Goal: Task Accomplishment & Management: Complete application form

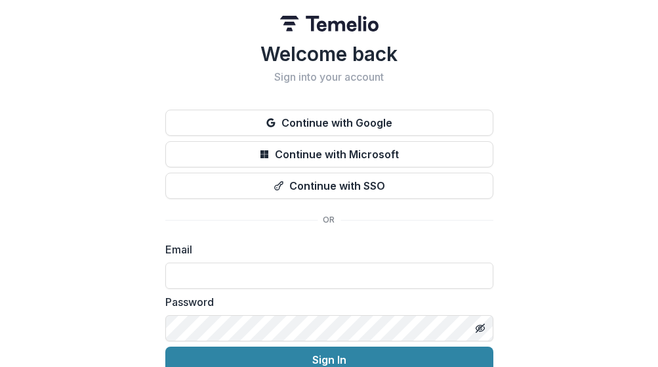
click at [267, 280] on div "You are not authorized to view this resource." at bounding box center [334, 288] width 220 height 16
click at [239, 278] on input at bounding box center [329, 275] width 328 height 26
type input "**********"
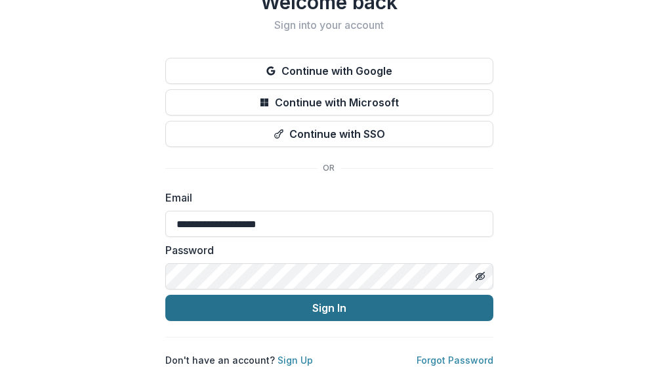
click at [267, 305] on button "Sign In" at bounding box center [329, 308] width 328 height 26
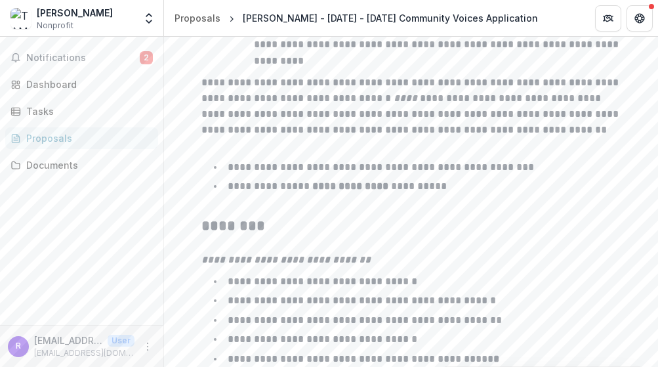
scroll to position [2271, 0]
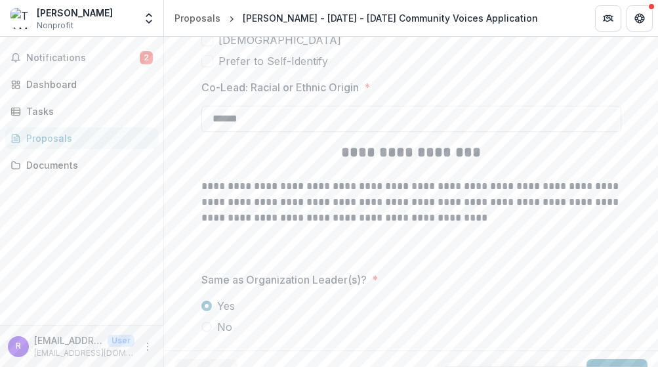
scroll to position [4097, 0]
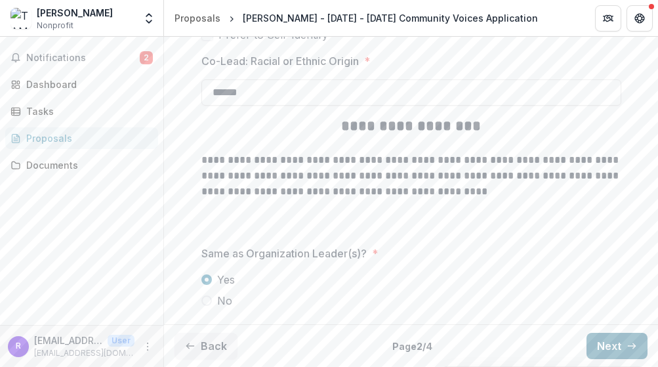
click at [618, 351] on button "Next" at bounding box center [616, 346] width 61 height 26
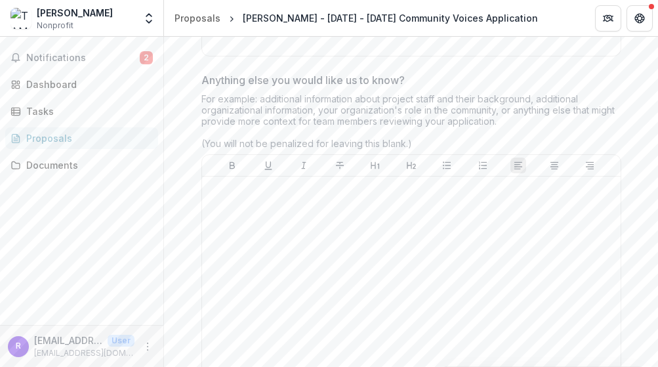
scroll to position [3425, 0]
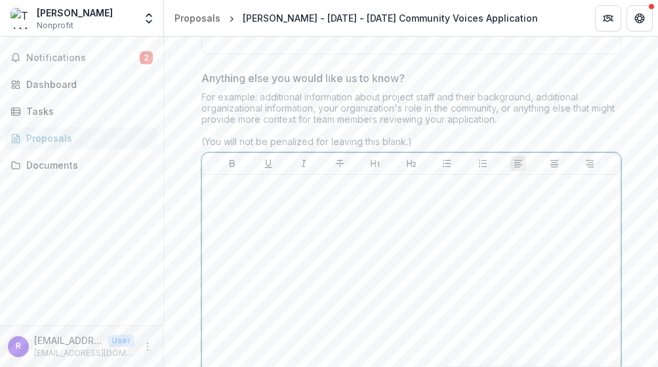
click at [222, 191] on p at bounding box center [411, 187] width 408 height 14
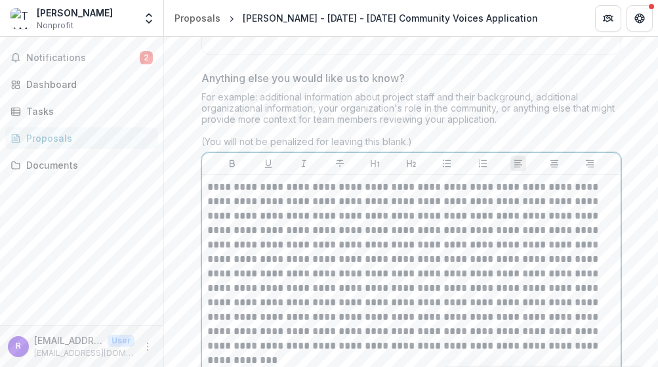
scroll to position [3529, 0]
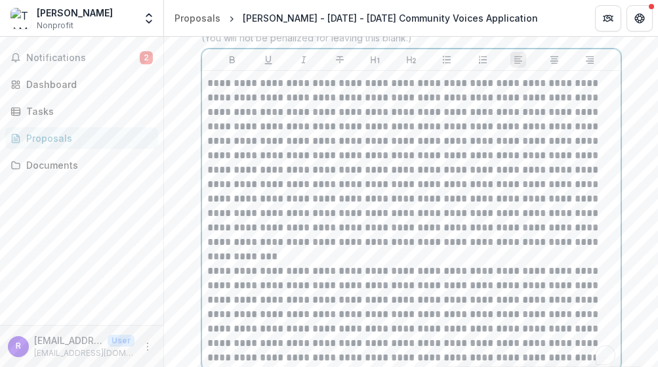
click at [207, 254] on p "**********" at bounding box center [411, 220] width 408 height 289
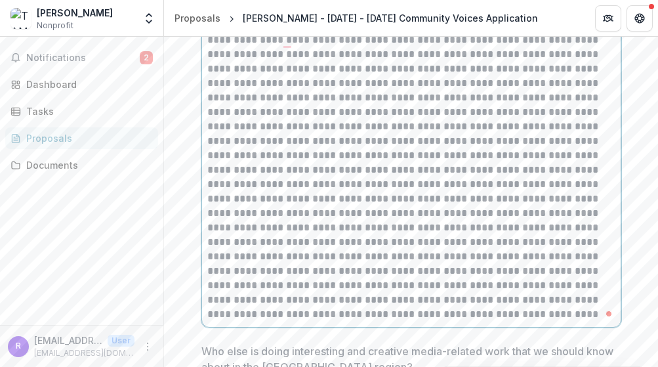
scroll to position [3557, 0]
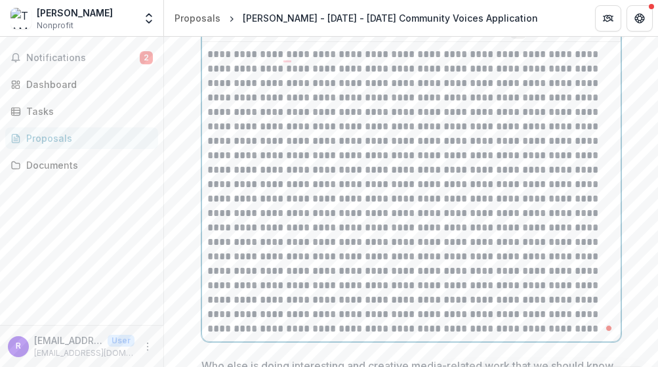
click at [314, 288] on p "To enrich screen reader interactions, please activate Accessibility in Grammarl…" at bounding box center [411, 191] width 408 height 289
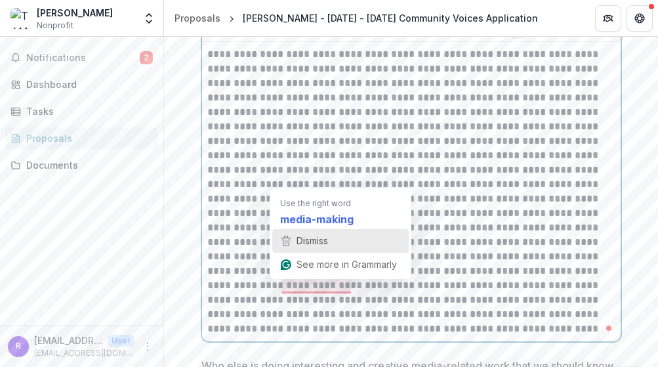
click at [322, 234] on div "Dismiss" at bounding box center [311, 241] width 34 height 20
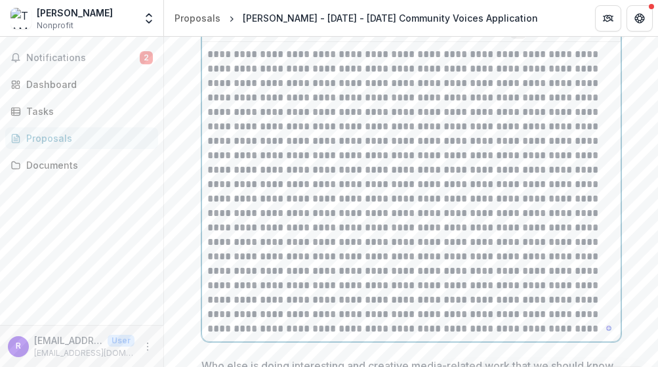
click at [457, 325] on p "To enrich screen reader interactions, please activate Accessibility in Grammarl…" at bounding box center [411, 191] width 408 height 289
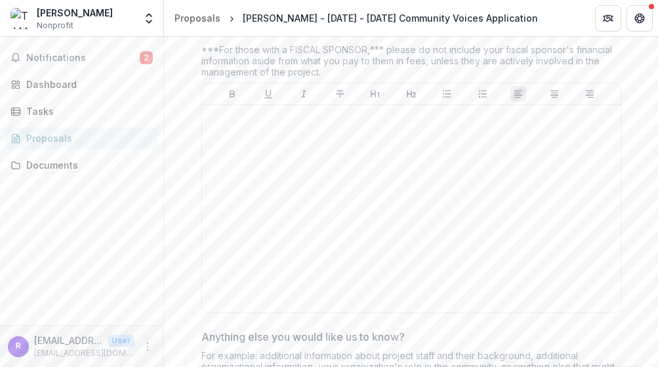
scroll to position [3180, 0]
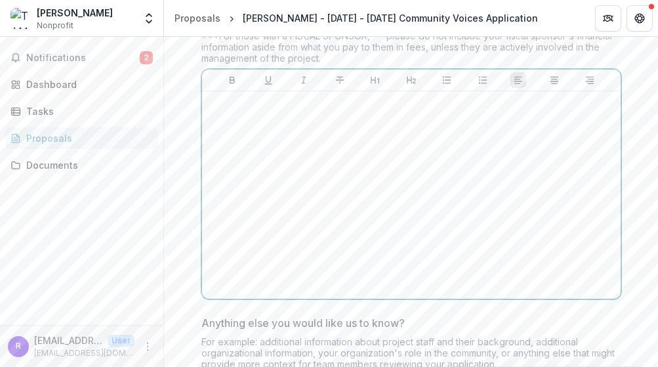
click at [220, 97] on p at bounding box center [411, 103] width 408 height 14
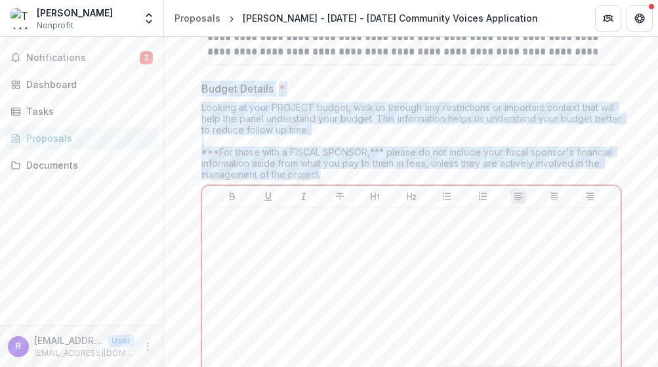
drag, startPoint x: 323, startPoint y: 174, endPoint x: 197, endPoint y: 85, distance: 154.3
copy div "Budget Details * Looking at your PROJECT budget, walk us through any restrictio…"
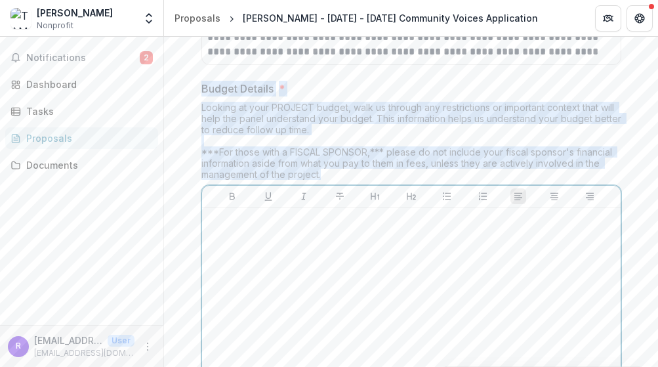
click at [232, 232] on div "To enrich screen reader interactions, please activate Accessibility in Grammarl…" at bounding box center [411, 311] width 408 height 197
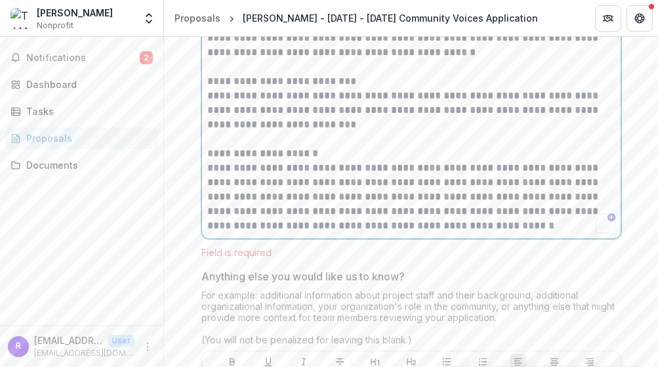
scroll to position [3868, 0]
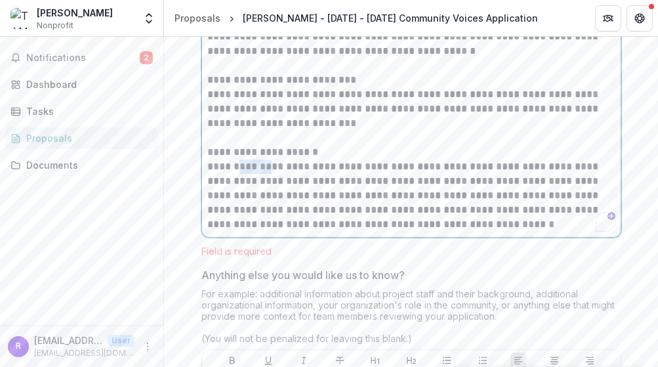
drag, startPoint x: 265, startPoint y: 166, endPoint x: 230, endPoint y: 166, distance: 35.4
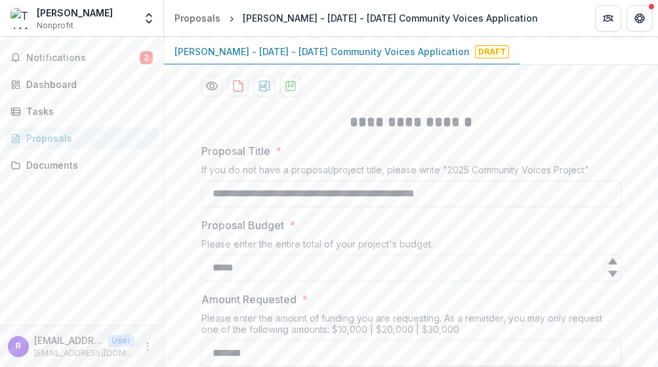
scroll to position [0, 0]
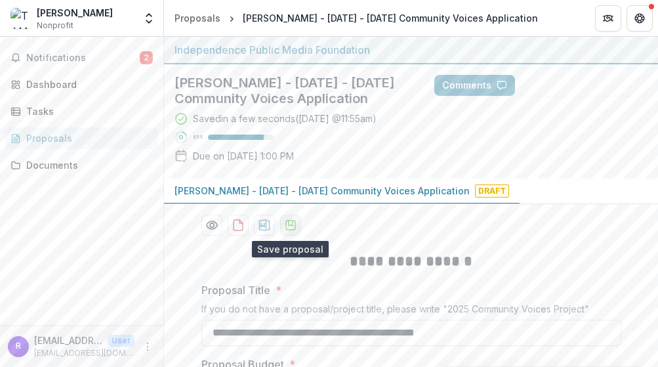
click at [293, 226] on icon "download-proposal" at bounding box center [290, 224] width 13 height 13
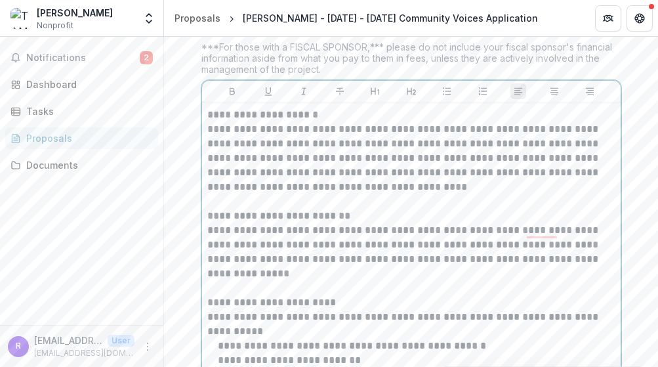
scroll to position [3677, 0]
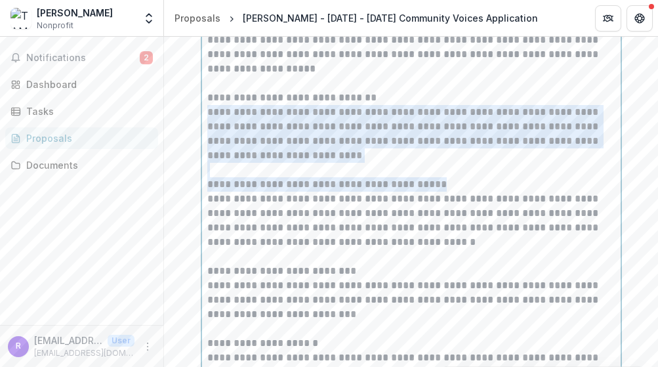
drag, startPoint x: 441, startPoint y: 190, endPoint x: 344, endPoint y: 155, distance: 102.5
click at [344, 155] on p "**********" at bounding box center [411, 11] width 408 height 823
click at [382, 157] on p "**********" at bounding box center [411, 11] width 408 height 823
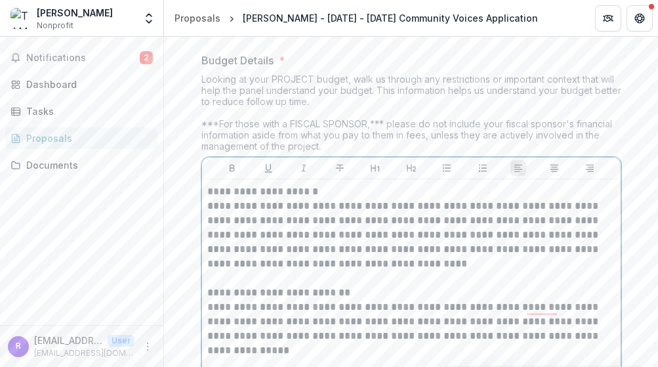
scroll to position [3069, 0]
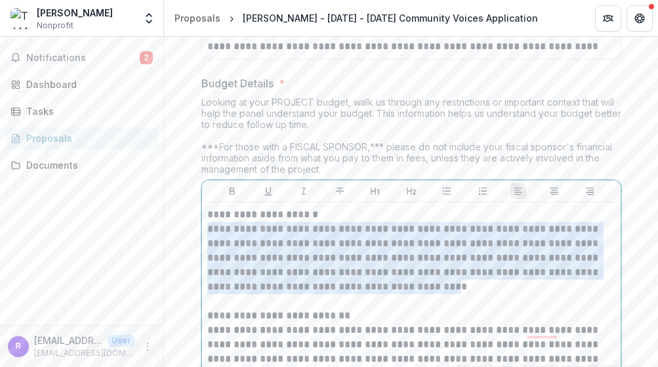
drag, startPoint x: 429, startPoint y: 291, endPoint x: 189, endPoint y: 225, distance: 248.9
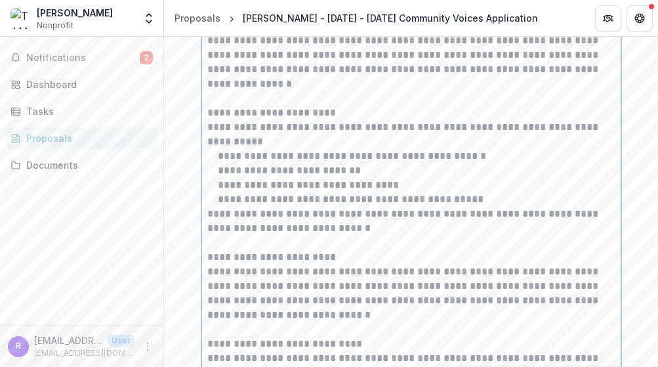
scroll to position [3287, 0]
drag, startPoint x: 357, startPoint y: 173, endPoint x: 316, endPoint y: 173, distance: 41.3
click at [316, 173] on p "**********" at bounding box center [411, 365] width 408 height 750
drag, startPoint x: 396, startPoint y: 181, endPoint x: 333, endPoint y: 183, distance: 63.0
click at [333, 183] on p "**********" at bounding box center [411, 365] width 408 height 750
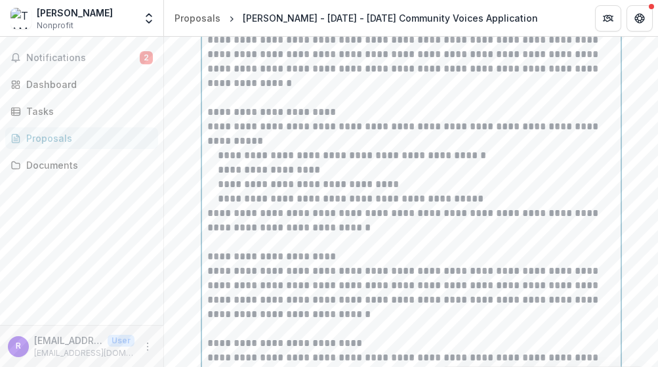
click at [325, 173] on p "**********" at bounding box center [411, 365] width 408 height 750
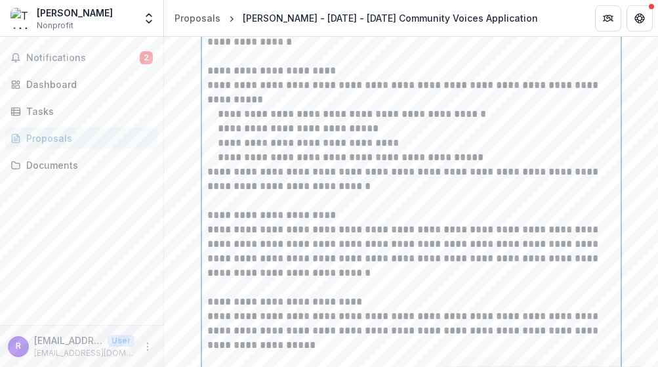
scroll to position [3332, 0]
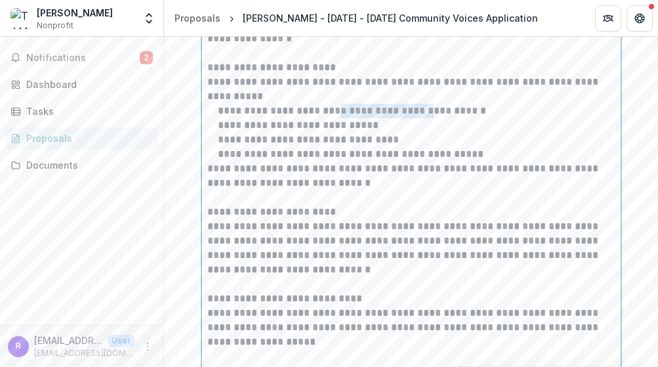
drag, startPoint x: 417, startPoint y: 111, endPoint x: 327, endPoint y: 112, distance: 89.9
click at [327, 112] on p "**********" at bounding box center [411, 320] width 408 height 750
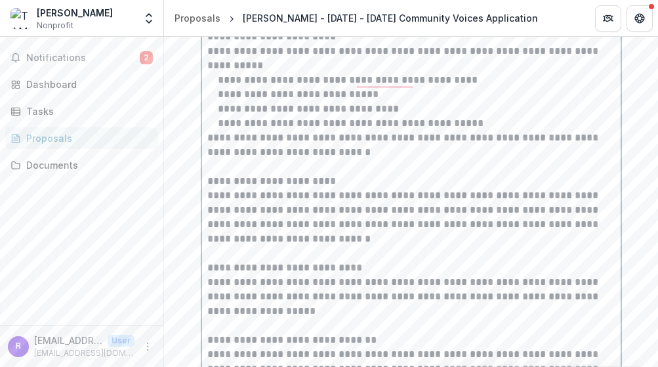
scroll to position [3362, 0]
click at [321, 211] on p "**********" at bounding box center [411, 290] width 408 height 750
click at [571, 228] on p "**********" at bounding box center [411, 290] width 408 height 750
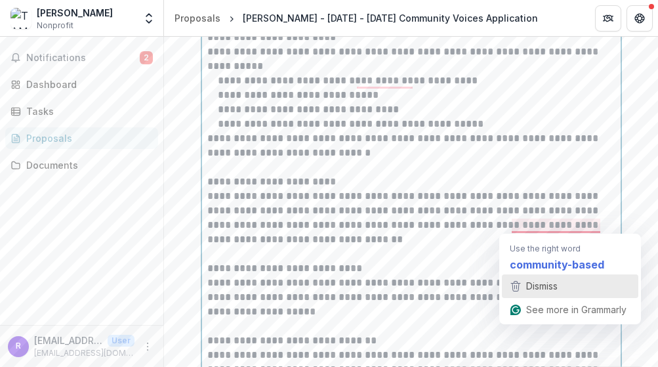
click at [540, 287] on span "Dismiss" at bounding box center [541, 285] width 31 height 11
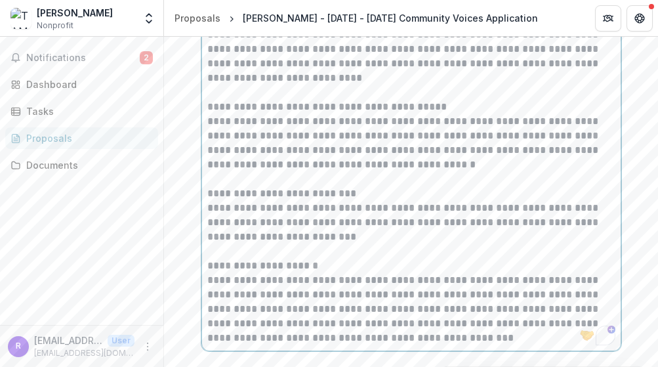
scroll to position [3692, 0]
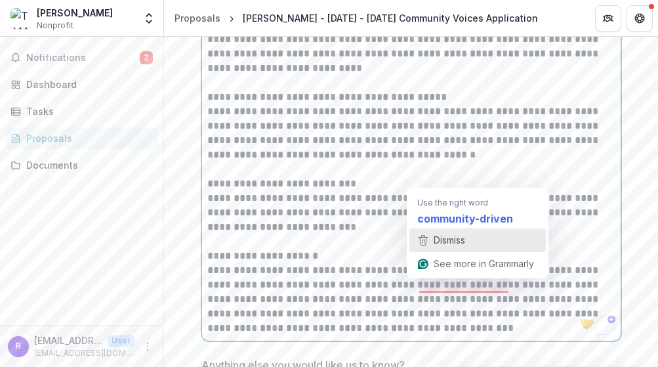
click at [448, 243] on span "Dismiss" at bounding box center [449, 239] width 31 height 11
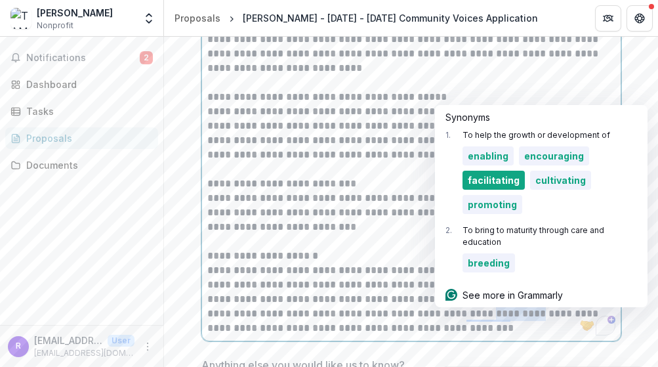
click at [512, 184] on span "facilitating" at bounding box center [494, 179] width 52 height 11
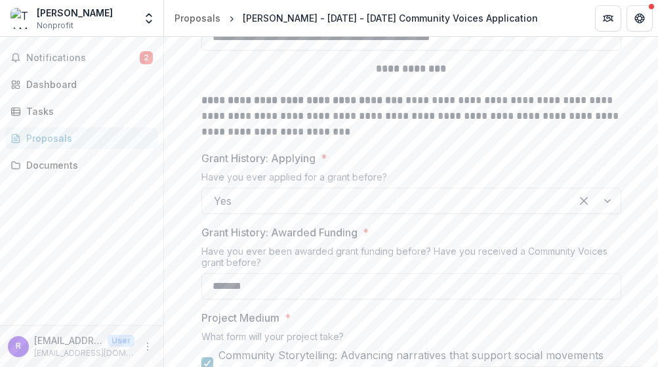
scroll to position [0, 0]
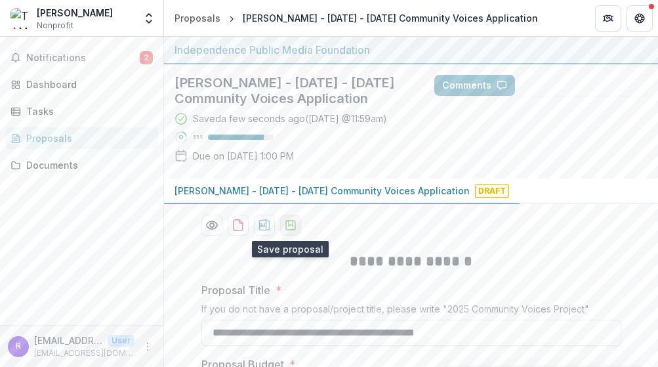
click at [286, 220] on icon "download-proposal" at bounding box center [290, 224] width 9 height 9
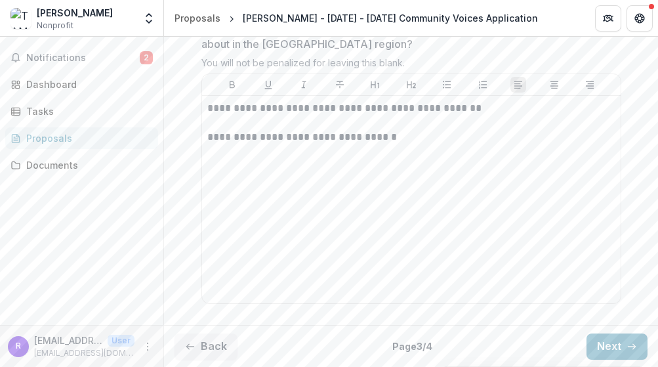
scroll to position [4637, 0]
click at [600, 343] on button "Next" at bounding box center [616, 346] width 61 height 26
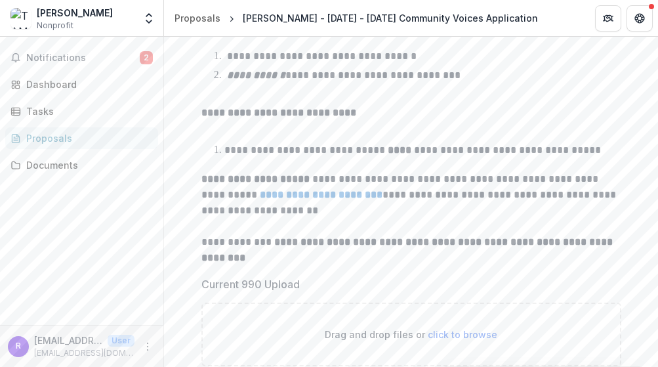
scroll to position [466, 0]
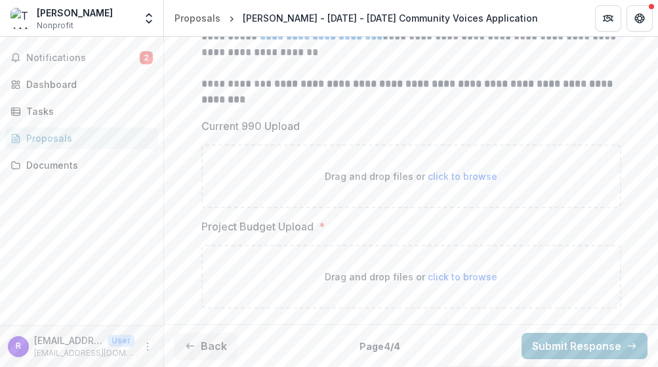
click at [453, 280] on span "click to browse" at bounding box center [463, 276] width 70 height 11
type input "**********"
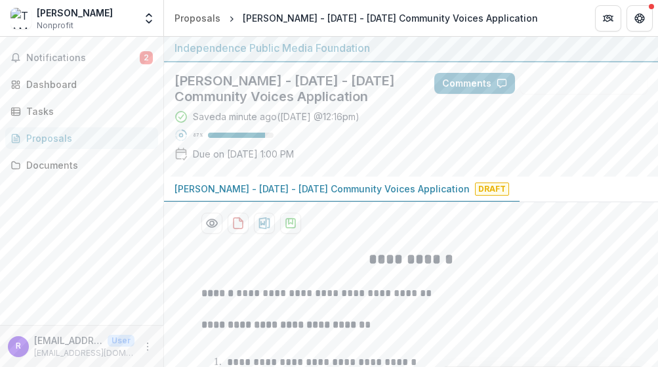
scroll to position [0, 0]
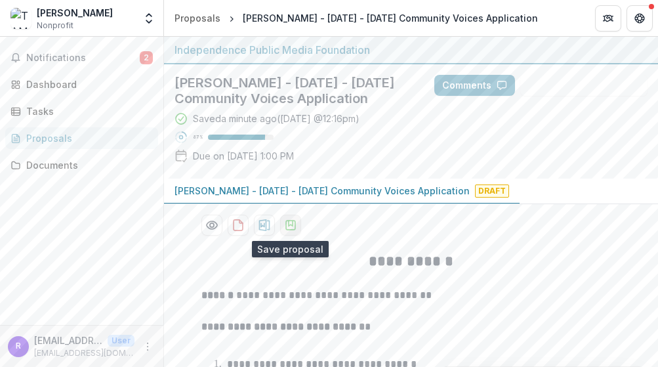
click at [285, 222] on icon "download-proposal" at bounding box center [290, 224] width 13 height 13
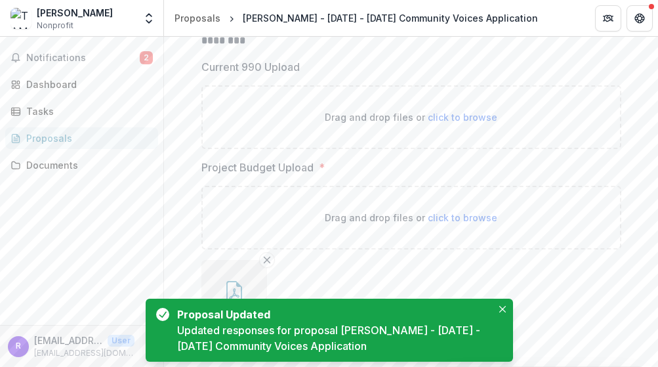
scroll to position [574, 0]
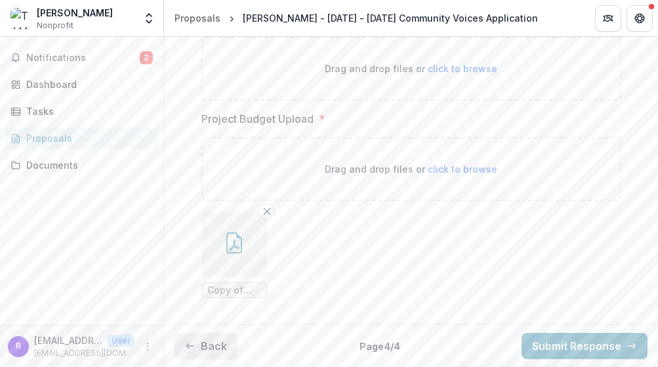
click at [205, 350] on button "Back" at bounding box center [205, 346] width 63 height 26
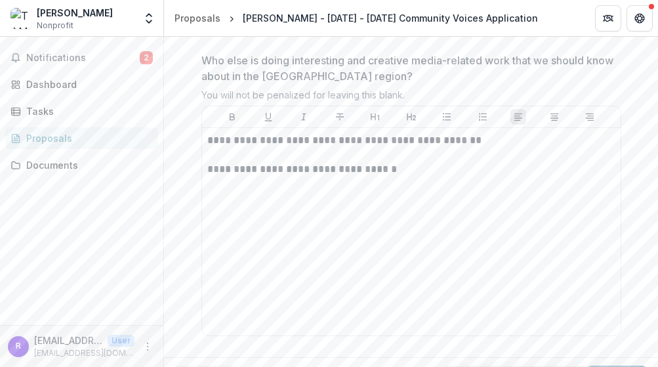
scroll to position [4637, 0]
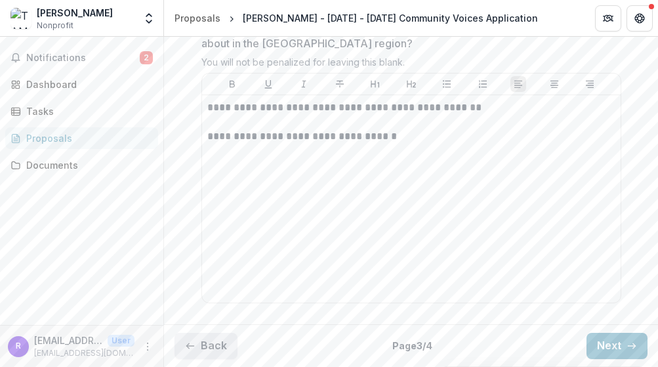
click at [202, 350] on button "Back" at bounding box center [205, 346] width 63 height 26
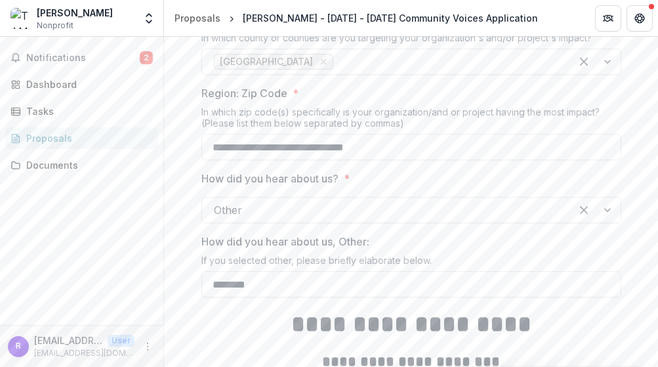
scroll to position [1979, 0]
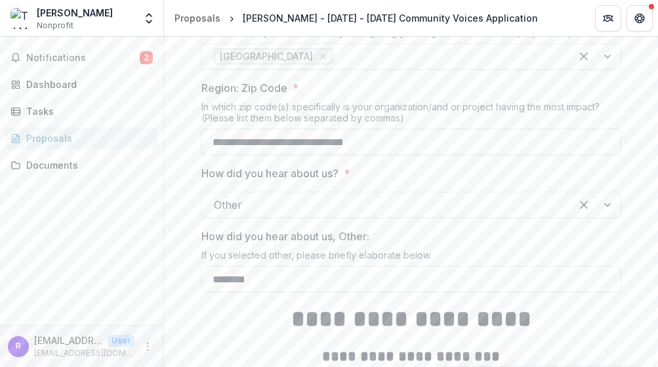
click at [380, 140] on input "**********" at bounding box center [411, 142] width 420 height 26
type input "**********"
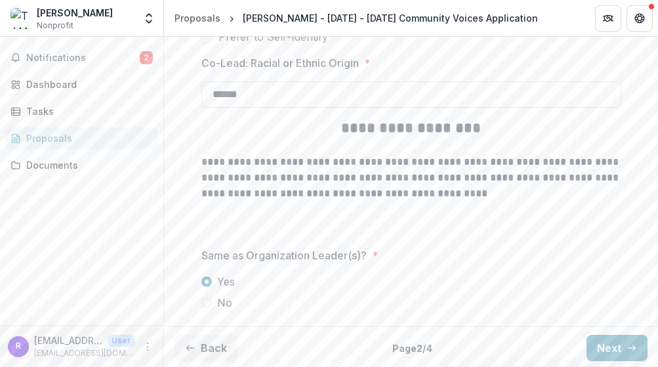
scroll to position [4097, 0]
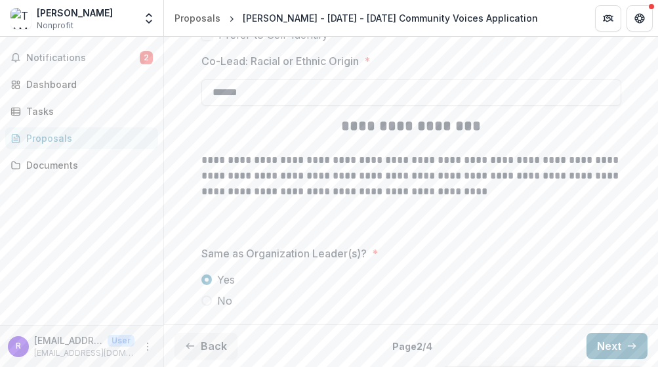
click at [608, 338] on button "Next" at bounding box center [616, 346] width 61 height 26
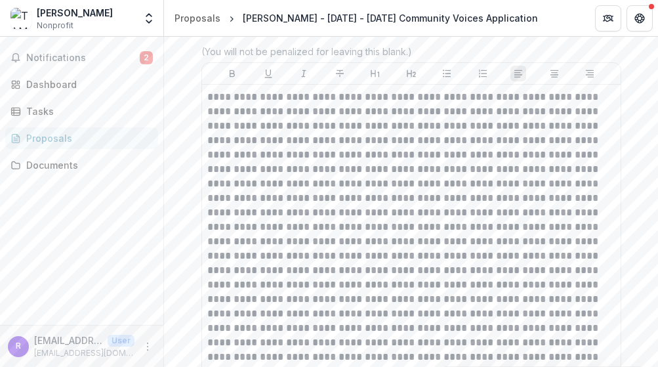
type input "*******"
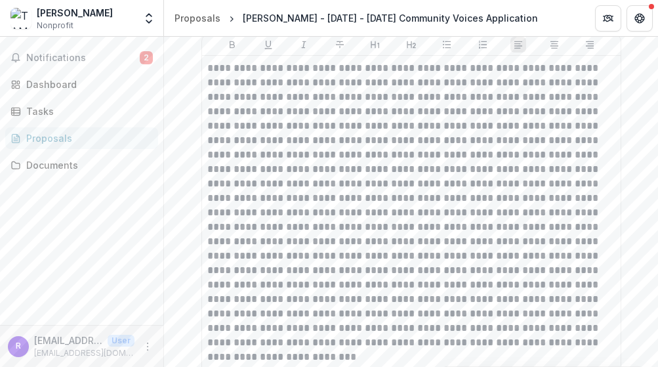
scroll to position [4637, 0]
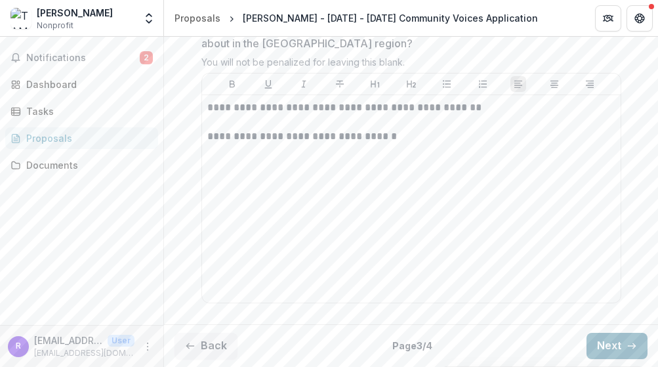
click at [596, 345] on button "Next" at bounding box center [616, 346] width 61 height 26
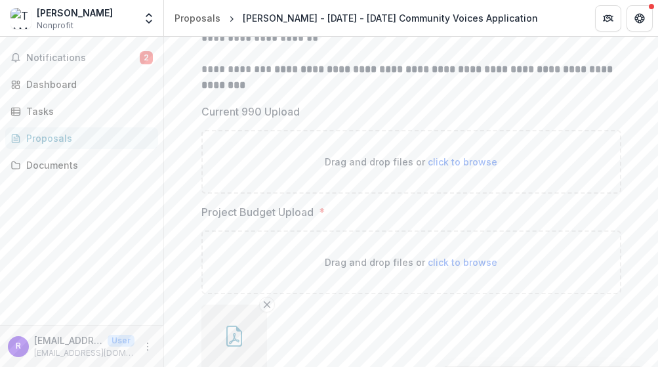
scroll to position [574, 0]
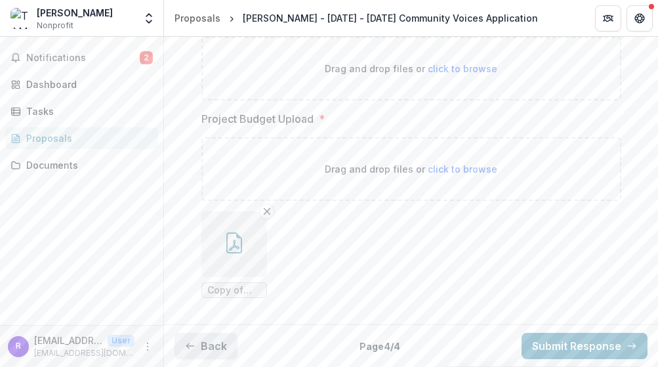
click at [199, 344] on button "Back" at bounding box center [205, 346] width 63 height 26
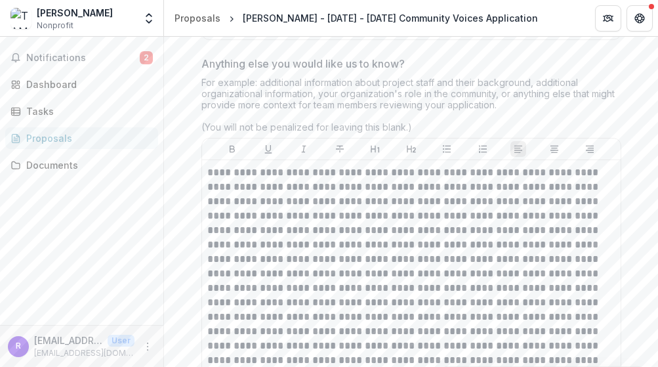
scroll to position [4637, 0]
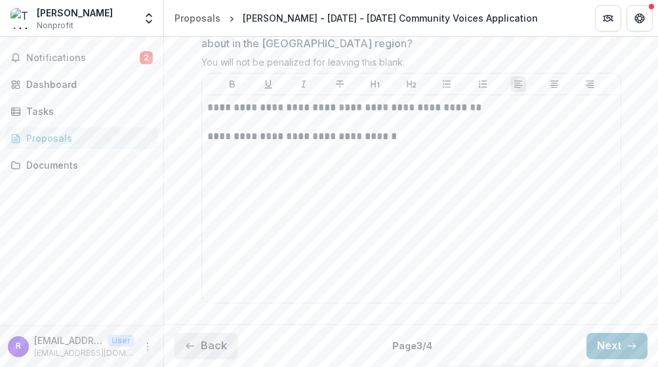
click at [202, 340] on button "Back" at bounding box center [205, 346] width 63 height 26
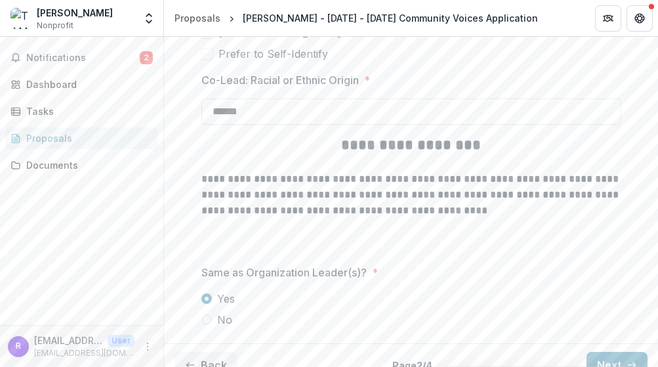
scroll to position [4097, 0]
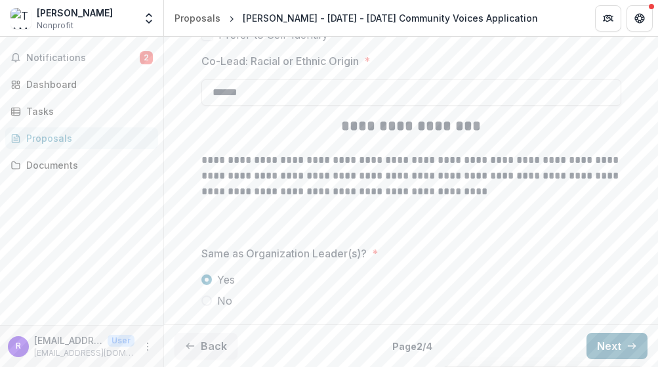
click at [609, 342] on button "Next" at bounding box center [616, 346] width 61 height 26
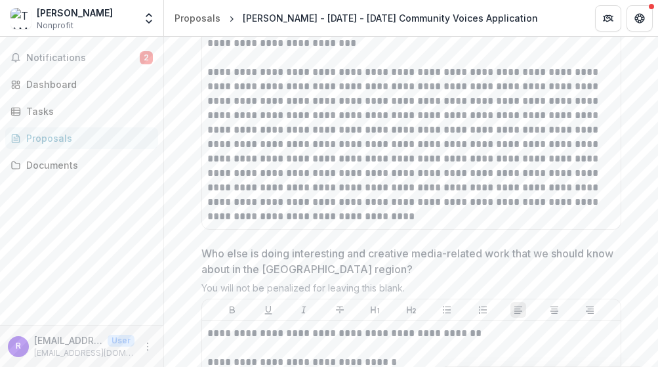
scroll to position [4637, 0]
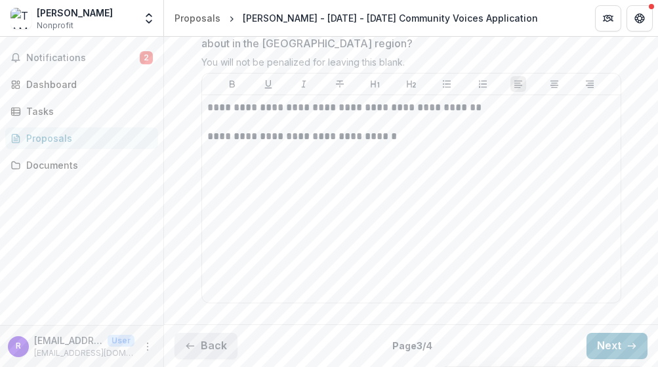
click at [209, 343] on button "Back" at bounding box center [205, 346] width 63 height 26
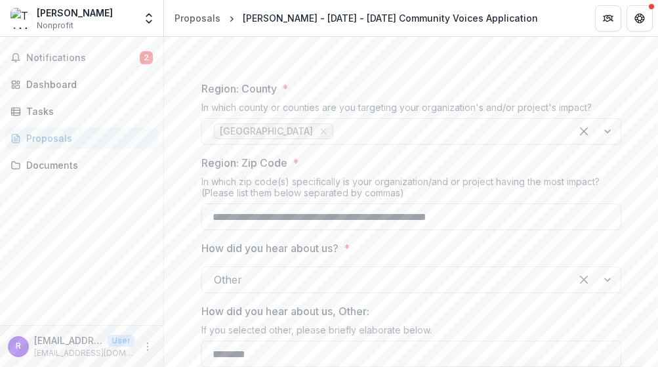
scroll to position [1872, 0]
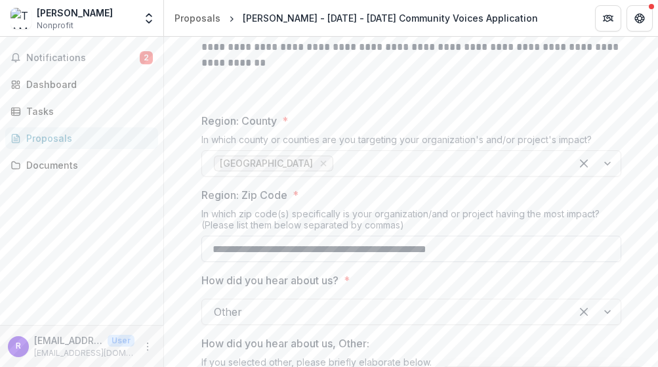
click at [485, 249] on input "**********" at bounding box center [411, 249] width 420 height 26
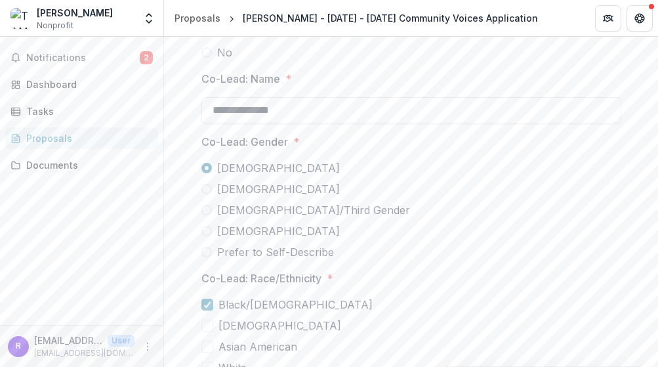
scroll to position [4097, 0]
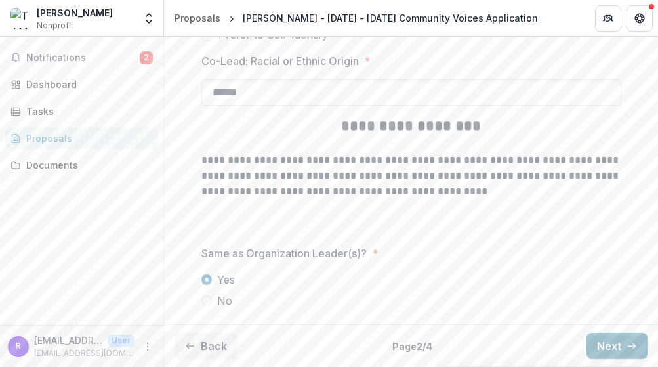
type input "**********"
click at [610, 348] on button "Next" at bounding box center [616, 346] width 61 height 26
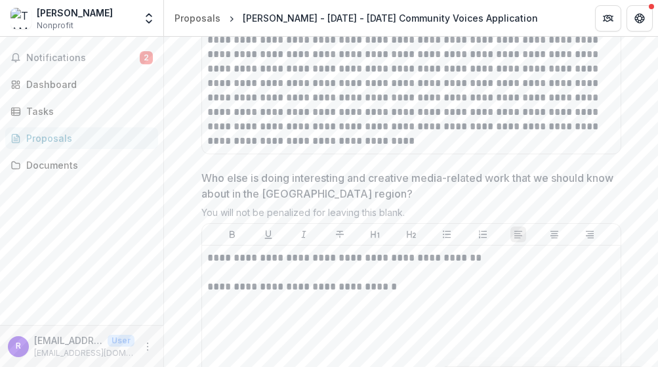
scroll to position [4637, 0]
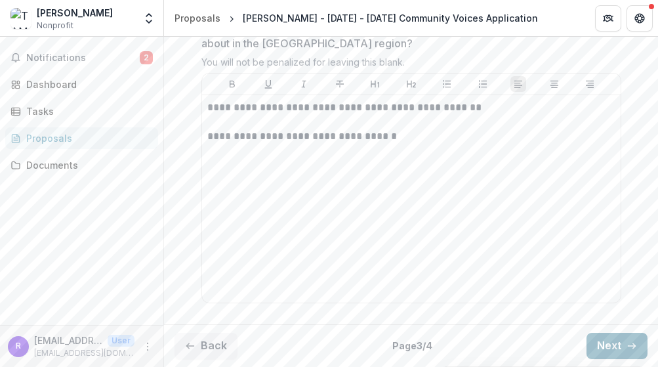
click at [605, 346] on button "Next" at bounding box center [616, 346] width 61 height 26
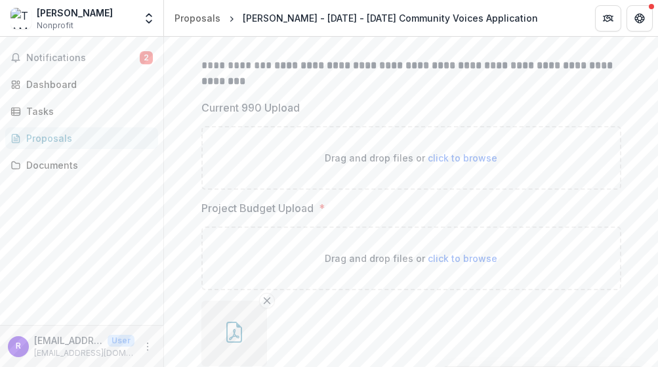
scroll to position [574, 0]
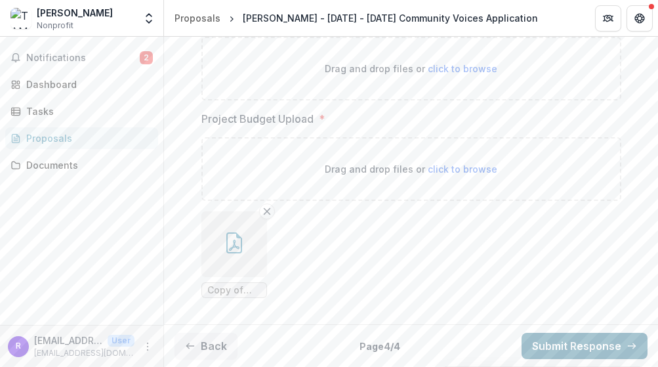
click at [575, 346] on button "Submit Response" at bounding box center [585, 346] width 126 height 26
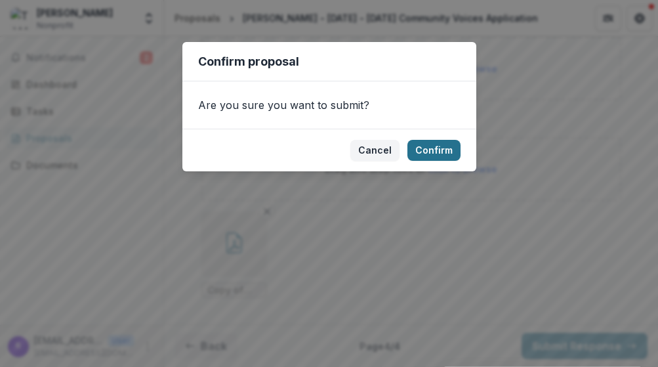
click at [433, 155] on button "Confirm" at bounding box center [433, 150] width 53 height 21
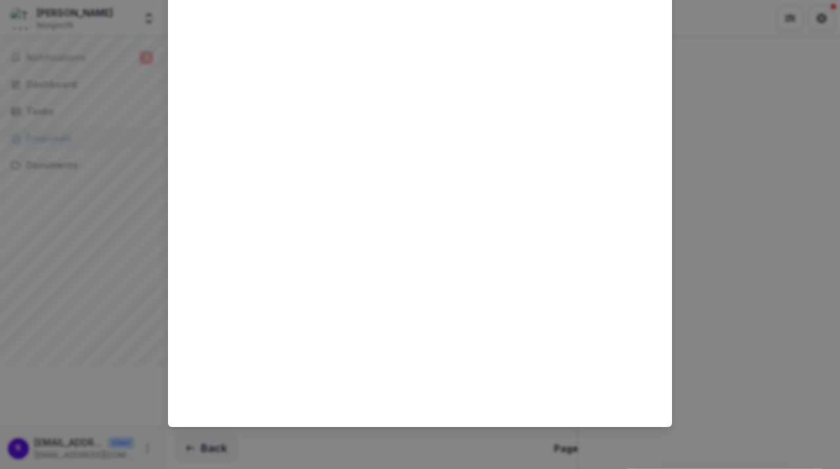
scroll to position [0, 0]
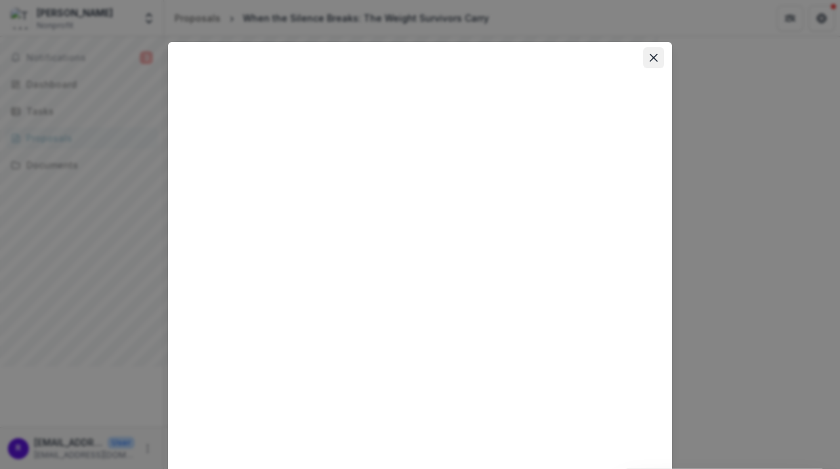
click at [651, 56] on icon "Close" at bounding box center [653, 58] width 8 height 8
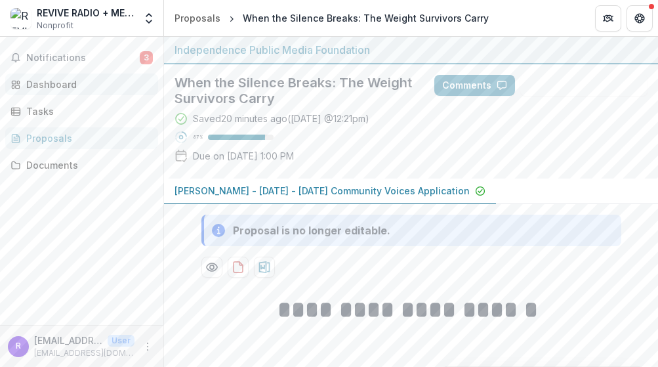
click at [50, 85] on div "Dashboard" at bounding box center [86, 84] width 121 height 14
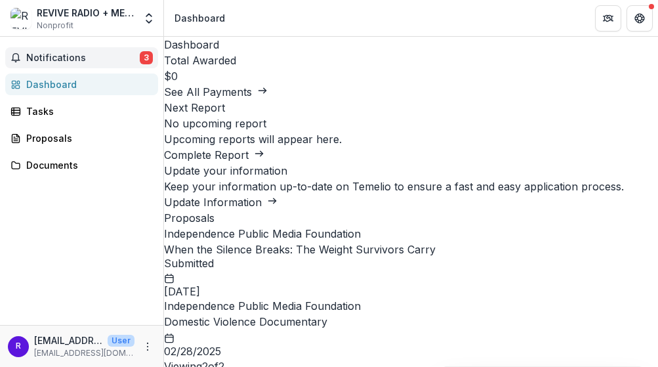
click at [56, 58] on span "Notifications" at bounding box center [82, 57] width 113 height 11
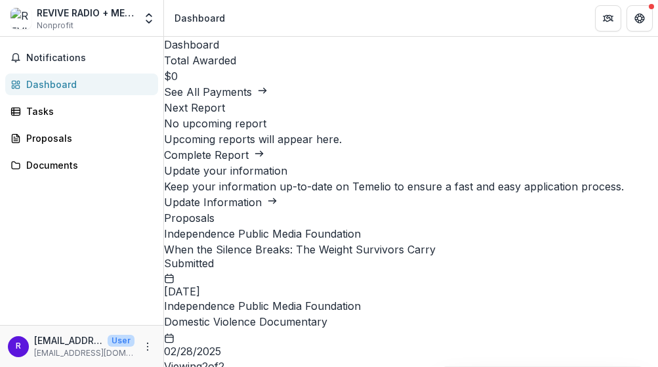
click at [126, 238] on div "Notifications Unread 0 Archived You don't have any unread notifications We'll n…" at bounding box center [81, 181] width 163 height 288
